Goal: Check status: Check status

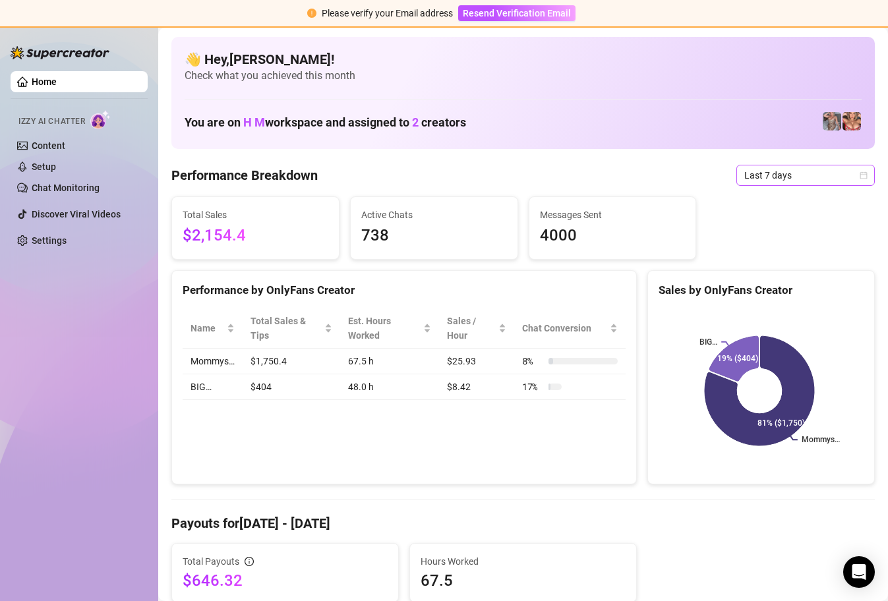
click at [858, 172] on div "Last 7 days" at bounding box center [805, 175] width 138 height 21
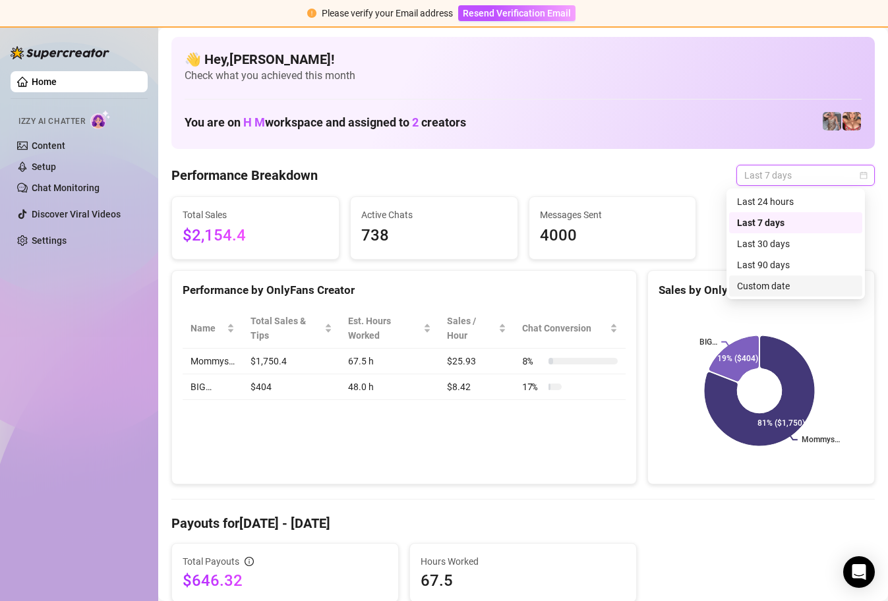
click at [812, 286] on div "Custom date" at bounding box center [795, 286] width 117 height 15
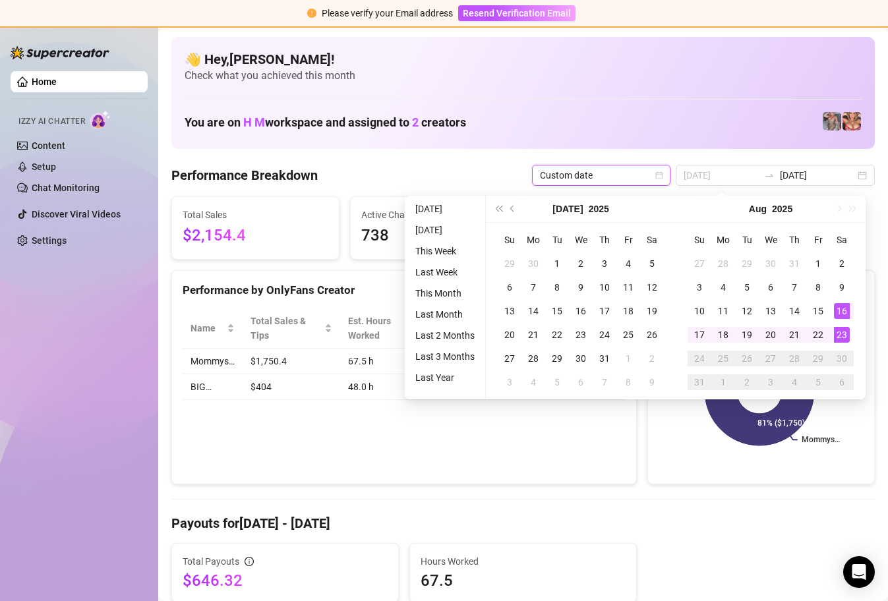
type input "[DATE]"
click at [842, 332] on div "23" at bounding box center [842, 335] width 16 height 16
type input "[DATE]"
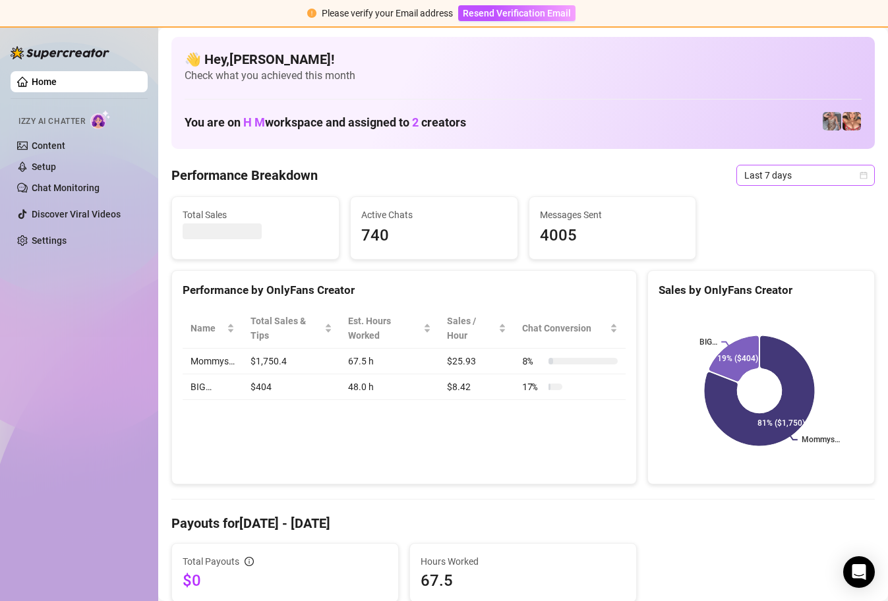
click at [856, 170] on span "Last 7 days" at bounding box center [805, 175] width 123 height 20
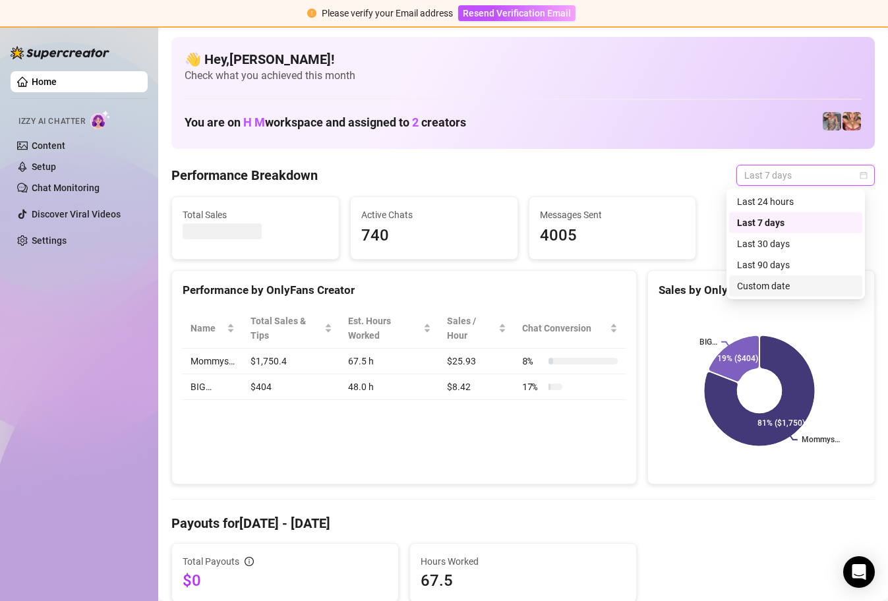
click at [806, 287] on div "Custom date" at bounding box center [795, 286] width 117 height 15
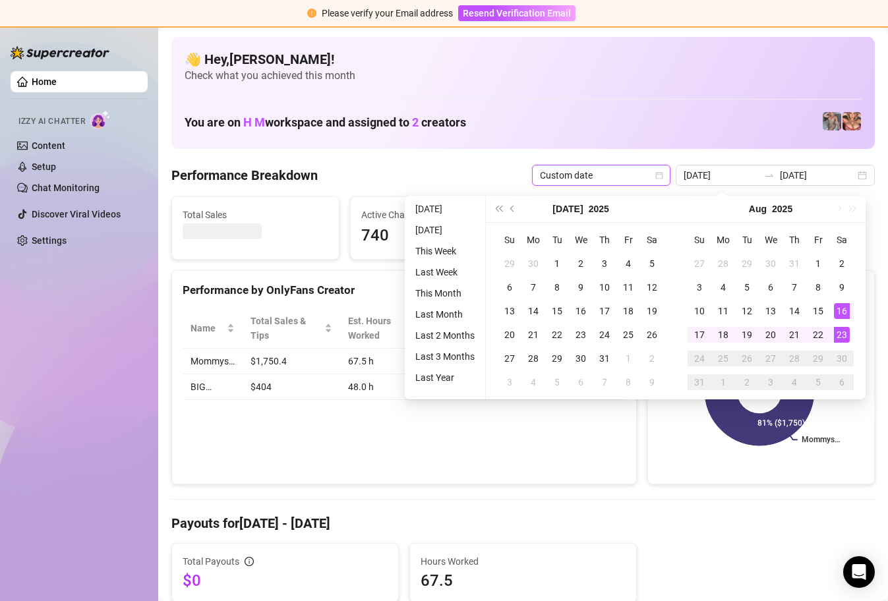
type input "[DATE]"
click at [842, 338] on div "23" at bounding box center [842, 335] width 16 height 16
type input "[DATE]"
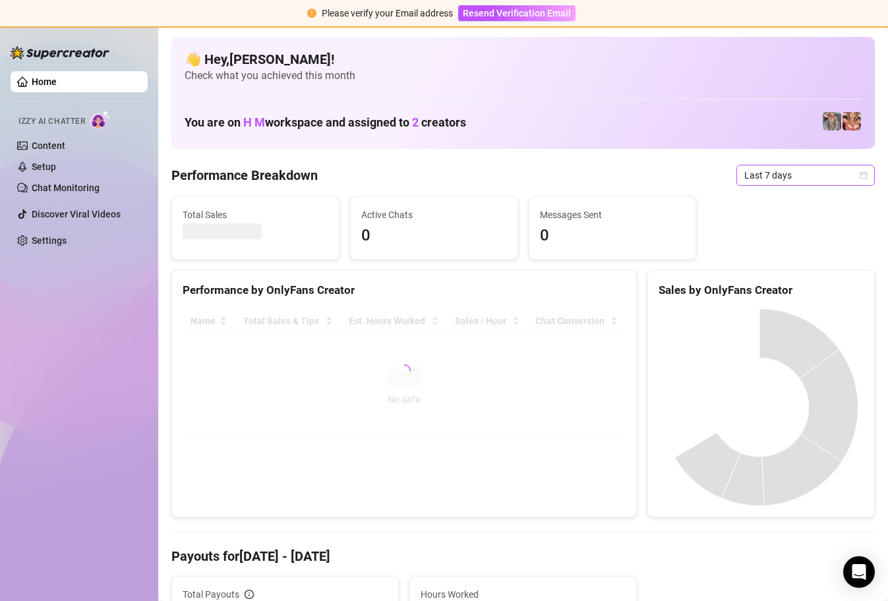
click at [860, 173] on icon "calendar" at bounding box center [864, 175] width 8 height 8
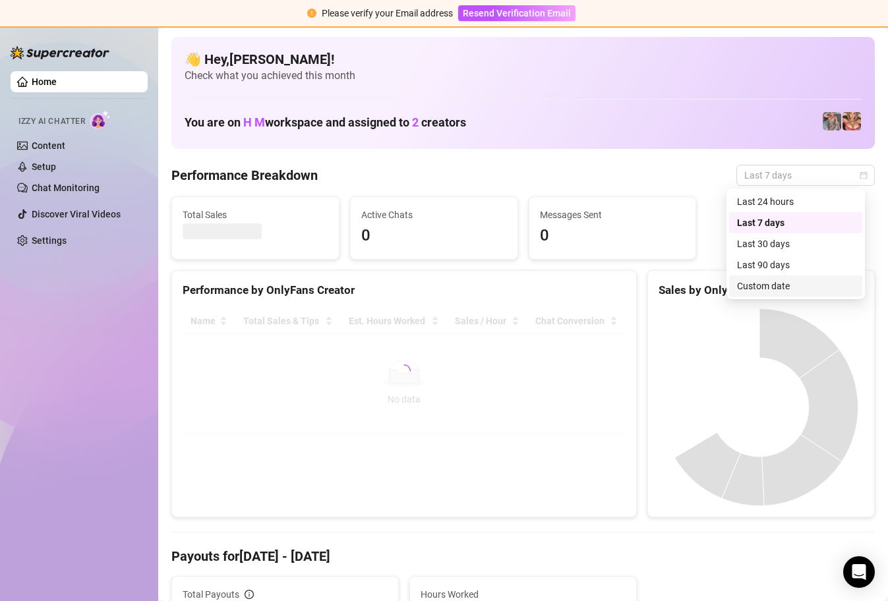
click at [801, 286] on div "Custom date" at bounding box center [795, 286] width 117 height 15
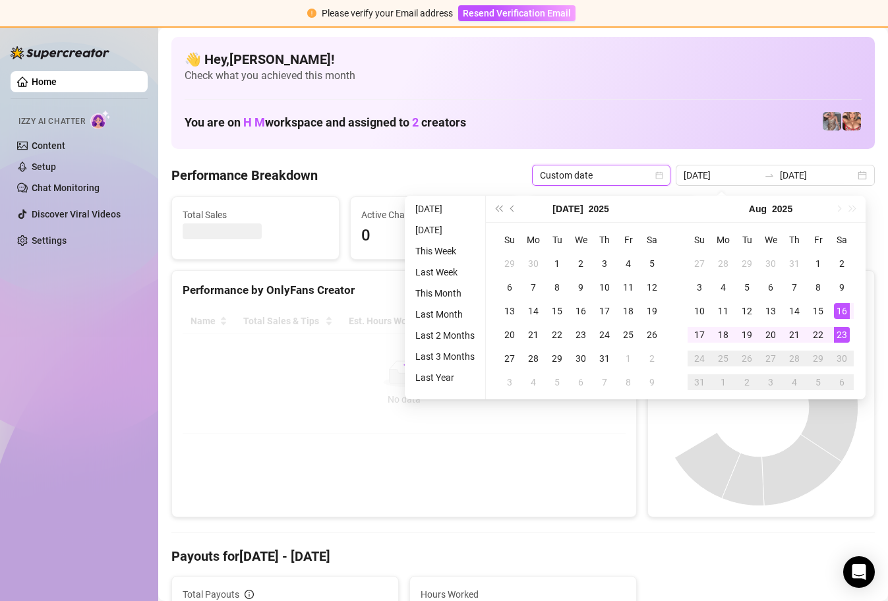
type input "[DATE]"
click at [837, 336] on div "23" at bounding box center [842, 335] width 16 height 16
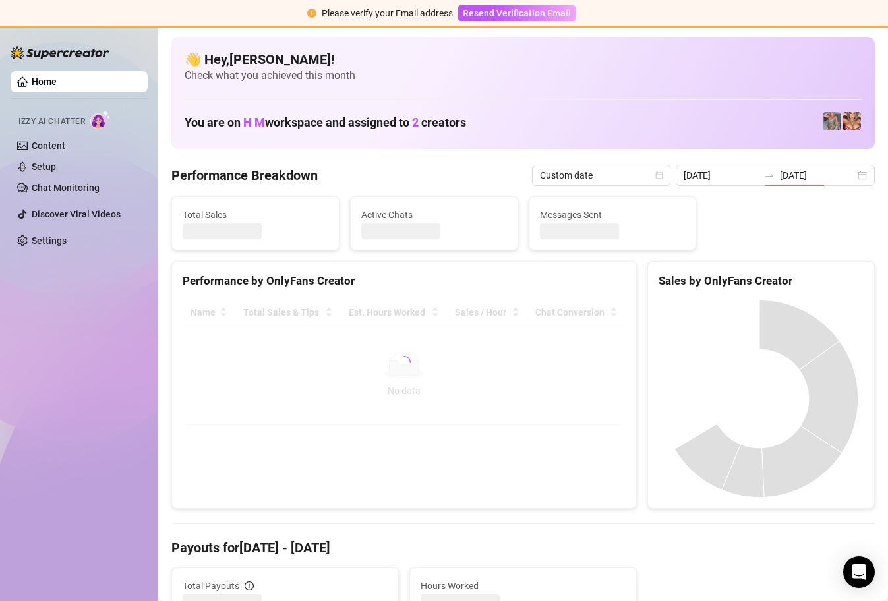
type input "[DATE]"
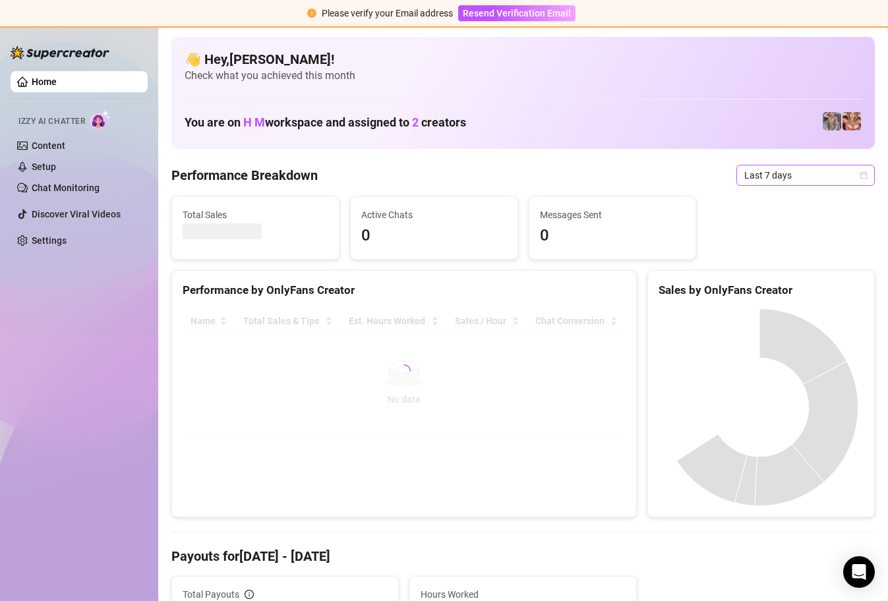
click at [847, 177] on span "Last 7 days" at bounding box center [805, 175] width 123 height 20
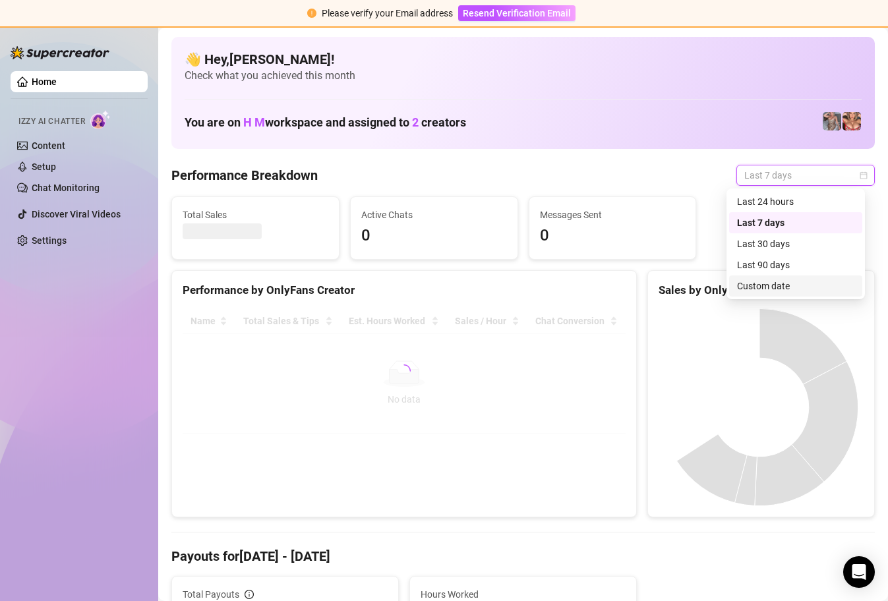
click at [778, 282] on div "Custom date" at bounding box center [795, 286] width 117 height 15
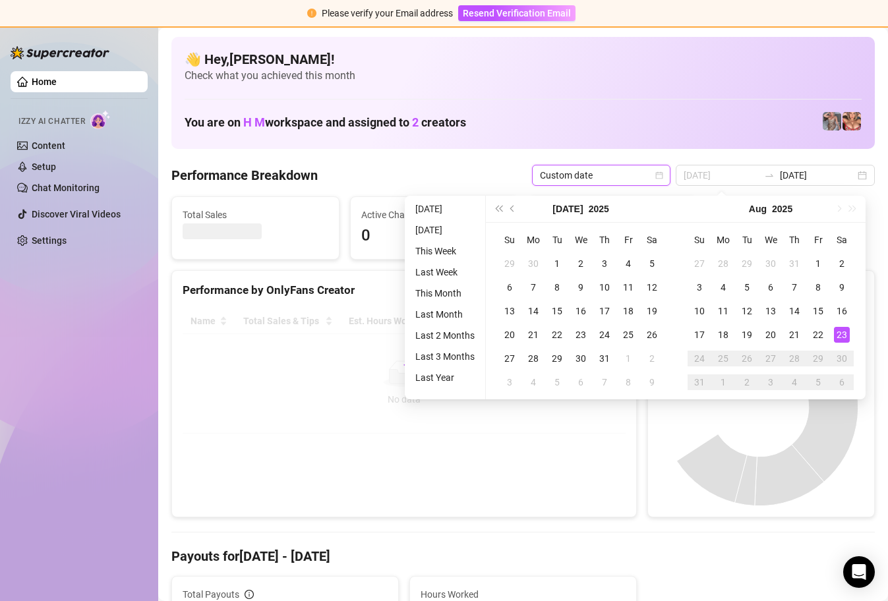
click at [839, 332] on div "23" at bounding box center [842, 335] width 16 height 16
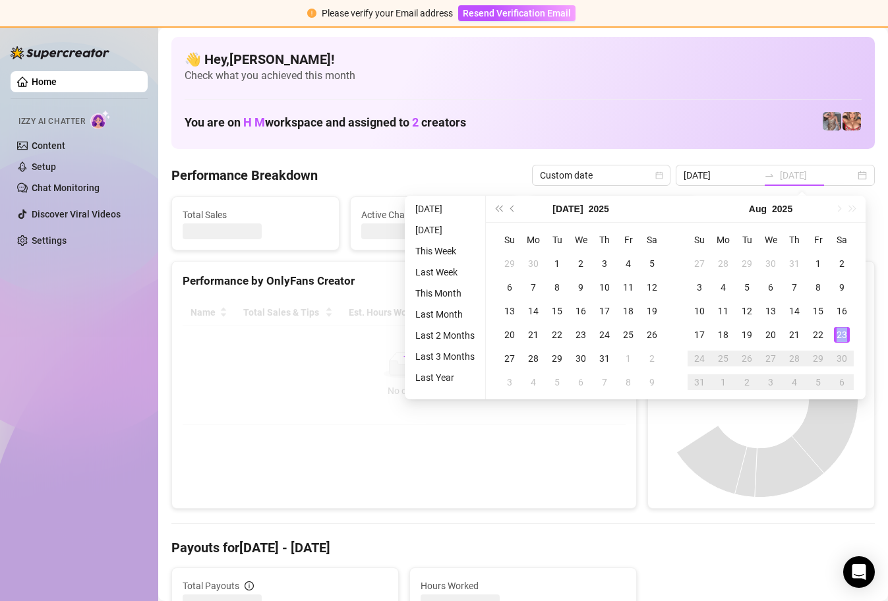
click at [839, 332] on div "23" at bounding box center [842, 335] width 16 height 16
type input "[DATE]"
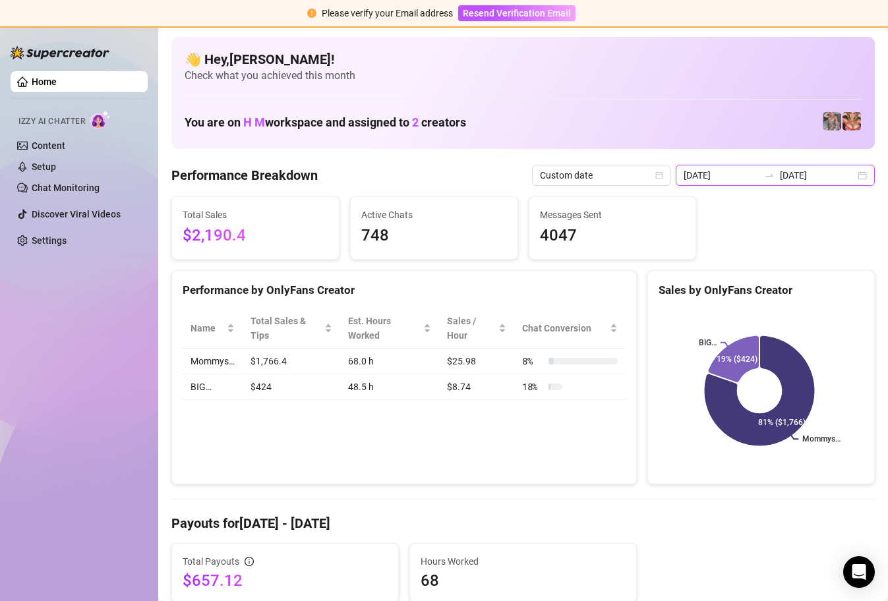
click at [815, 175] on input "[DATE]" at bounding box center [817, 175] width 75 height 15
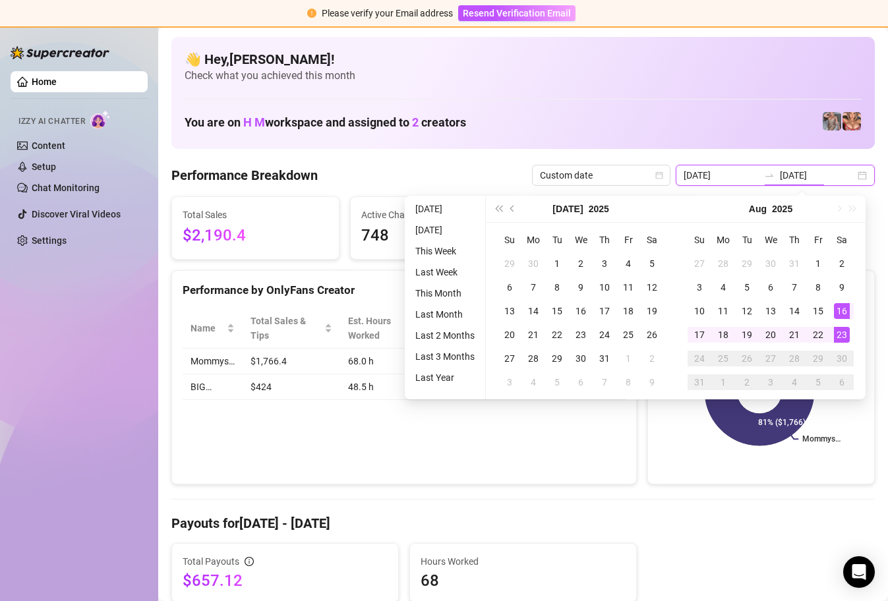
click at [847, 175] on div "2025-08-16 2025-08-23" at bounding box center [775, 175] width 199 height 21
type input "[DATE]"
click at [841, 336] on div "23" at bounding box center [842, 335] width 16 height 16
type input "[DATE]"
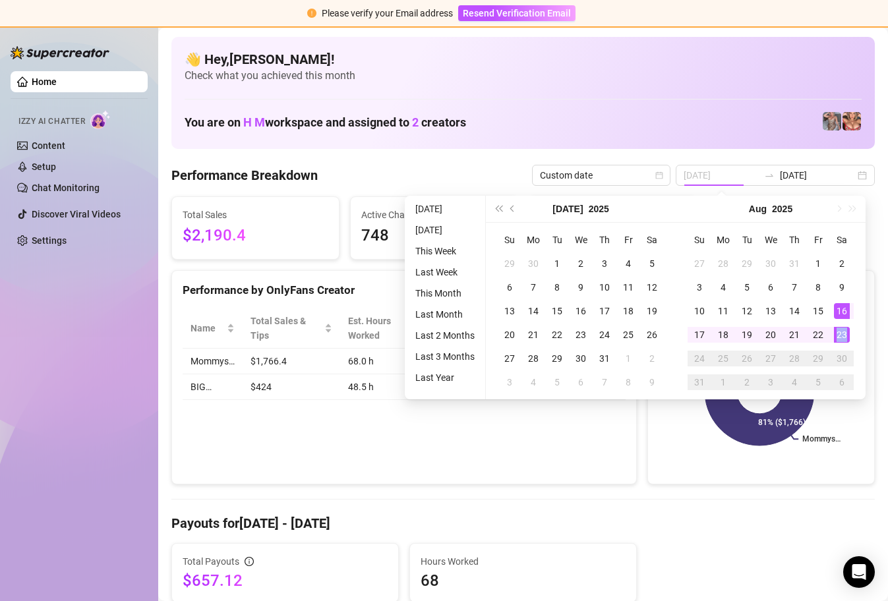
type input "[DATE]"
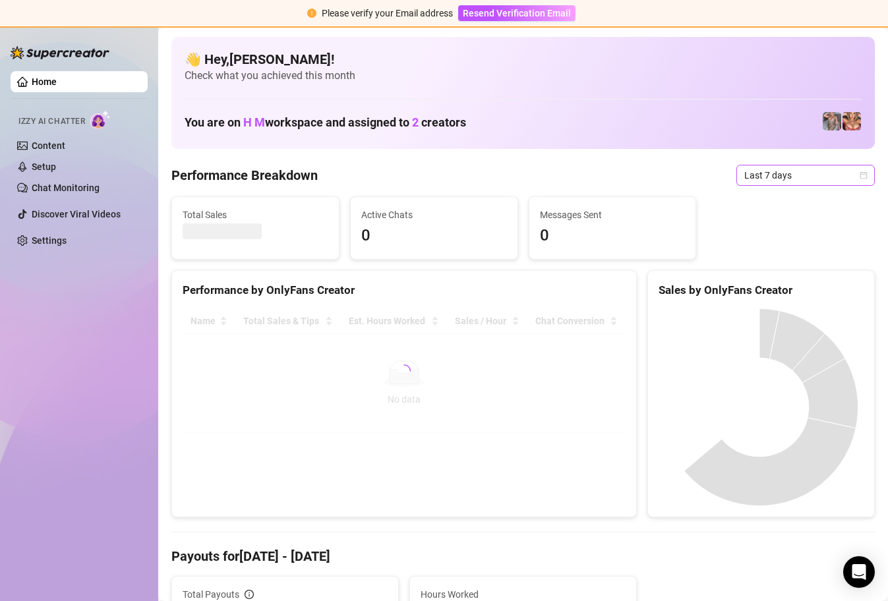
click at [860, 178] on icon "calendar" at bounding box center [864, 175] width 8 height 8
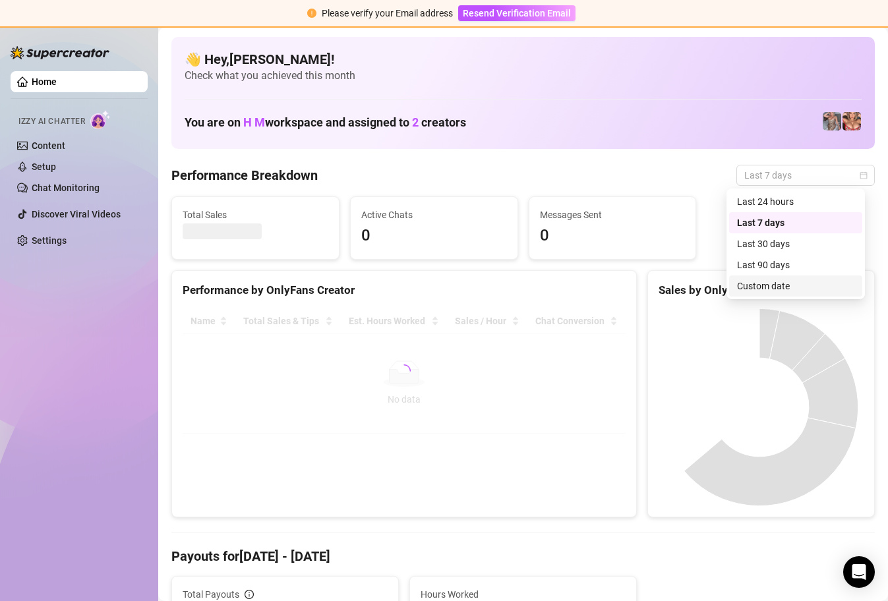
click at [802, 285] on div "Custom date" at bounding box center [795, 286] width 117 height 15
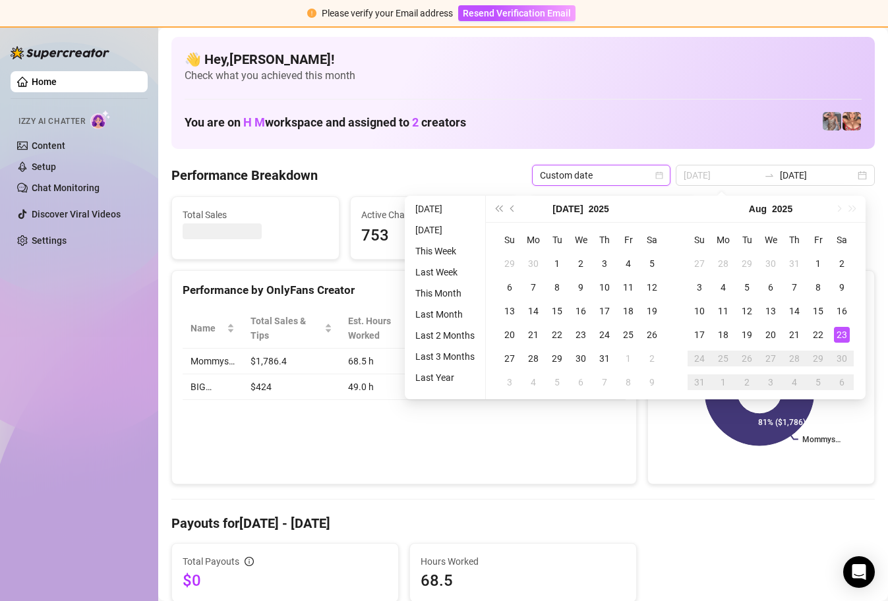
click at [841, 327] on div "23" at bounding box center [842, 335] width 16 height 16
click at [843, 334] on div "23" at bounding box center [842, 335] width 16 height 16
type input "[DATE]"
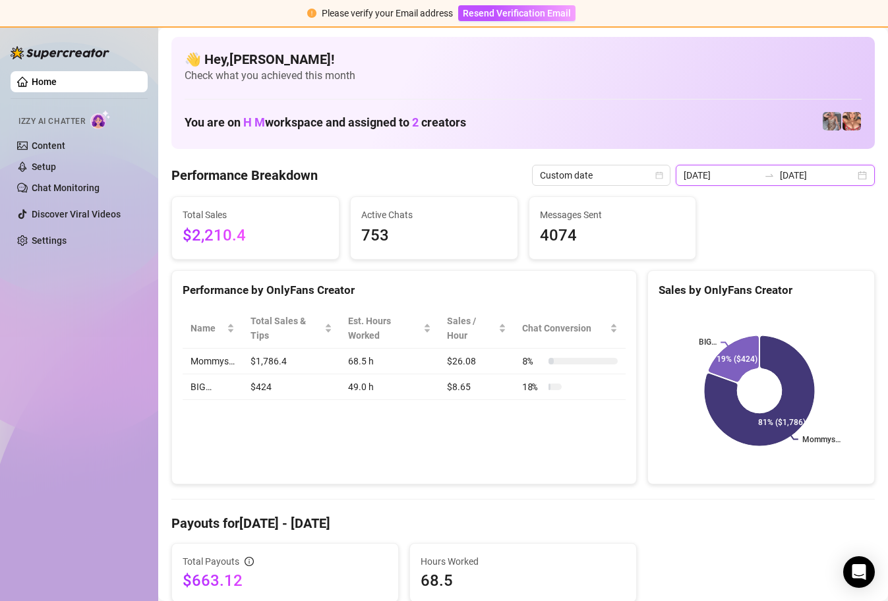
click at [826, 171] on input "[DATE]" at bounding box center [817, 175] width 75 height 15
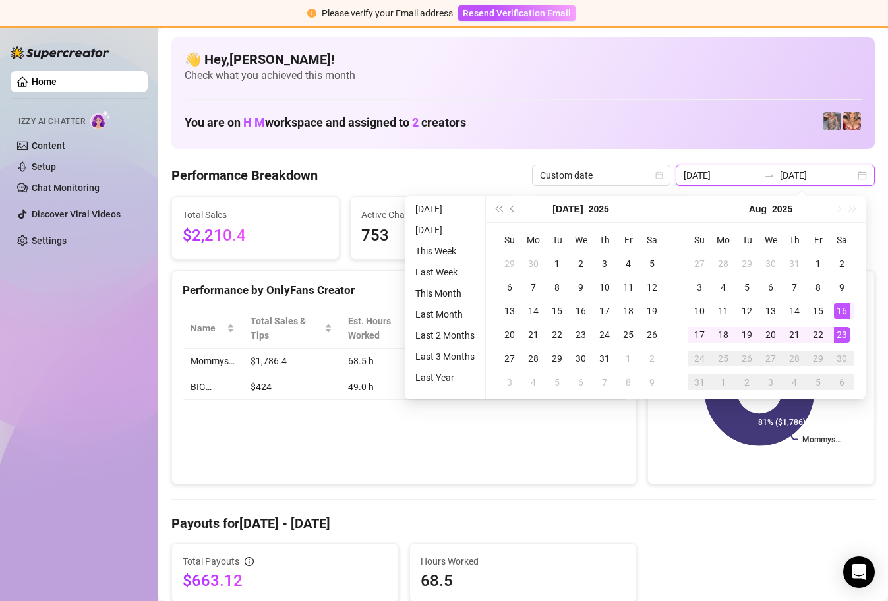
type input "[DATE]"
click at [842, 338] on div "23" at bounding box center [842, 335] width 16 height 16
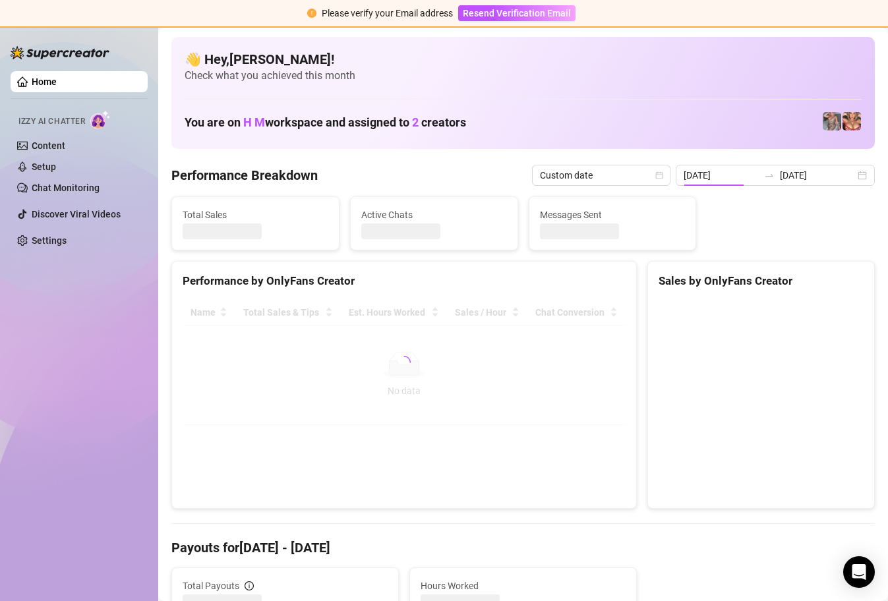
type input "[DATE]"
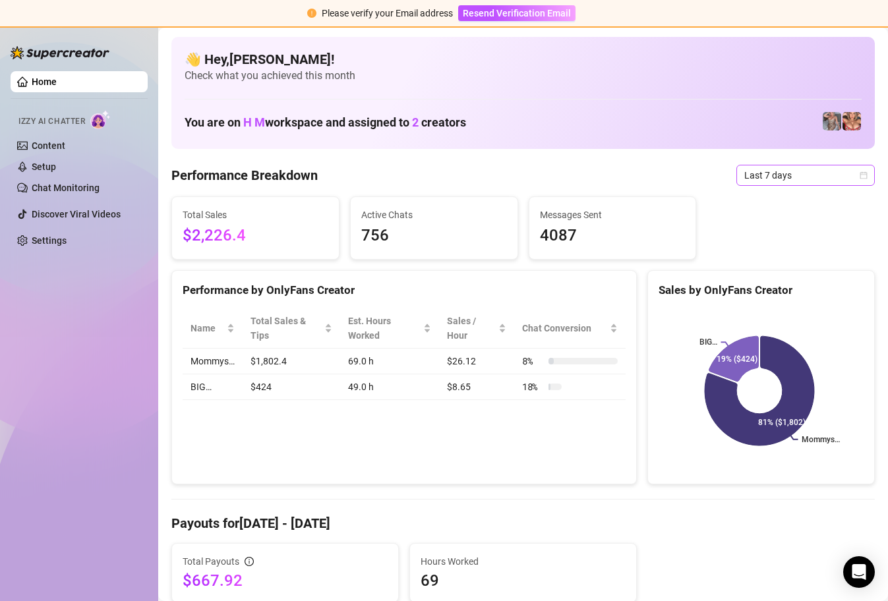
click at [858, 178] on div "Last 7 days" at bounding box center [805, 175] width 138 height 21
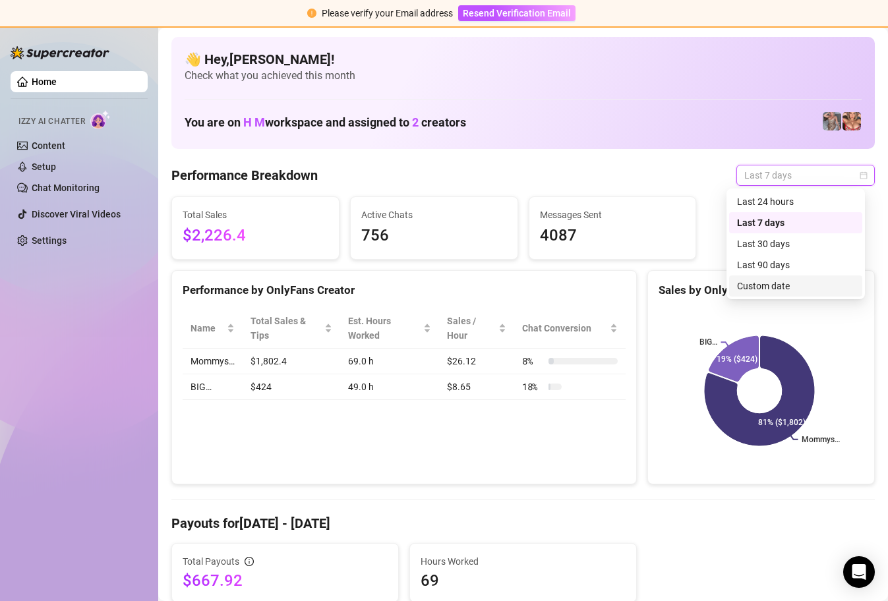
click at [794, 283] on div "Custom date" at bounding box center [795, 286] width 117 height 15
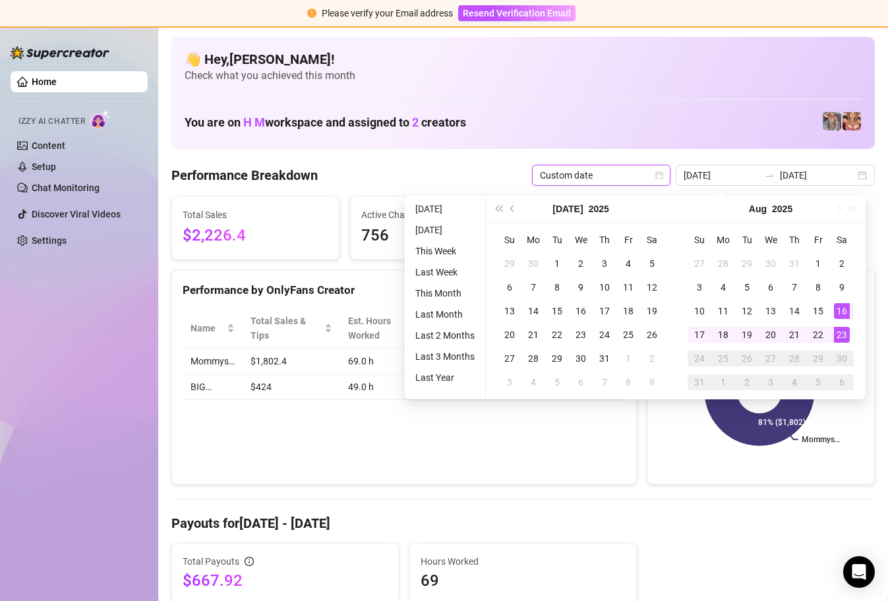
type input "[DATE]"
click at [843, 335] on div "23" at bounding box center [842, 335] width 16 height 16
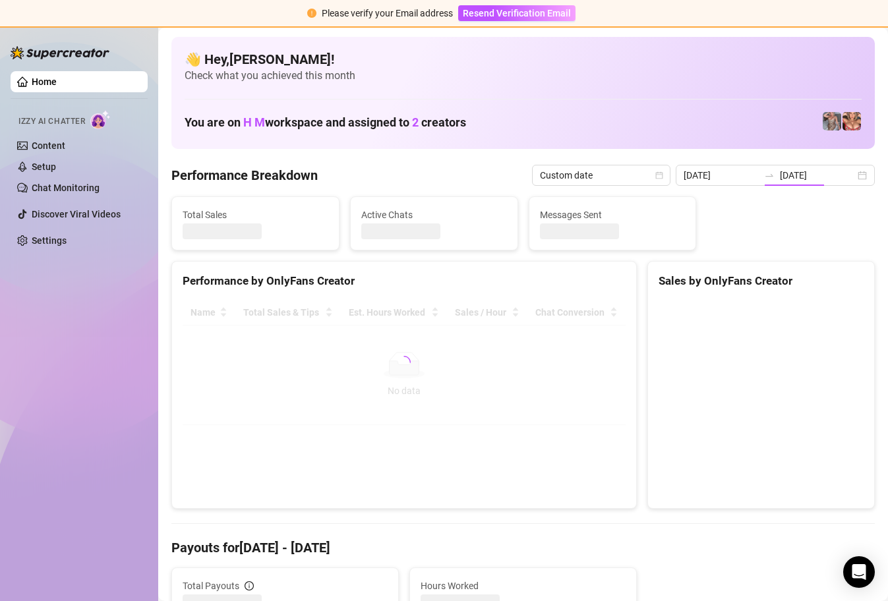
type input "[DATE]"
